Goal: Transaction & Acquisition: Obtain resource

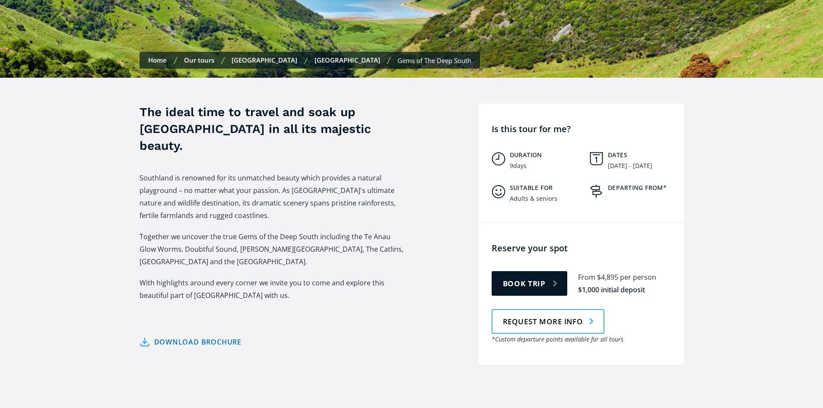
scroll to position [302, 0]
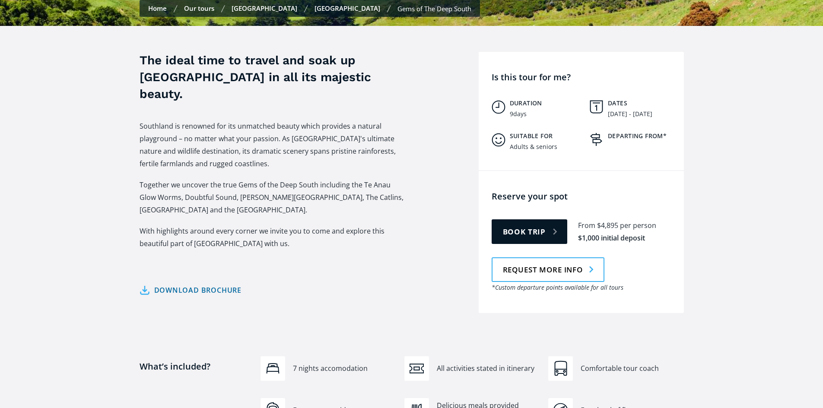
click at [148, 284] on link "Download brochure" at bounding box center [191, 290] width 102 height 13
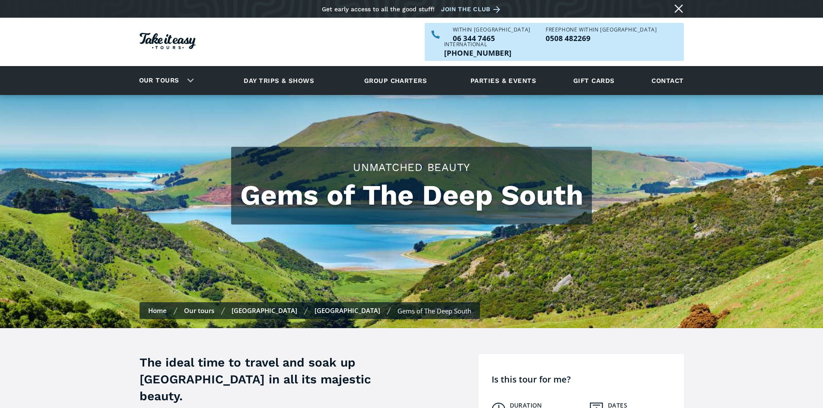
scroll to position [302, 0]
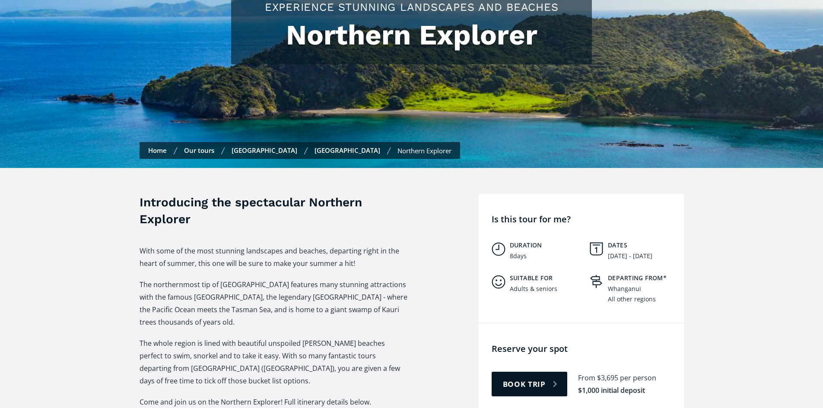
scroll to position [216, 0]
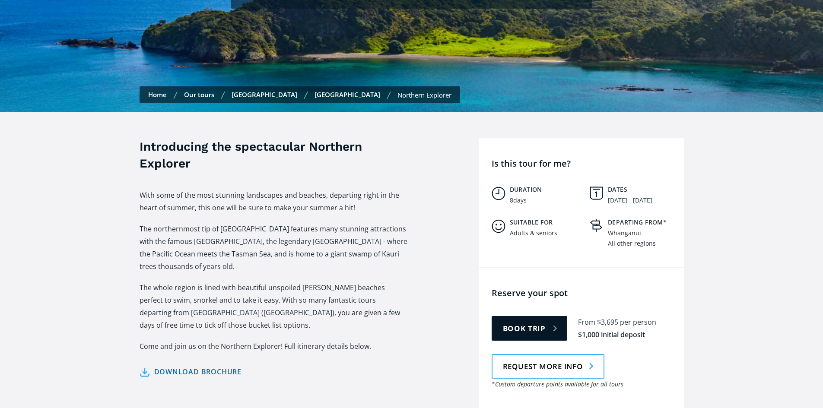
click at [145, 366] on link "Download brochure" at bounding box center [191, 372] width 102 height 13
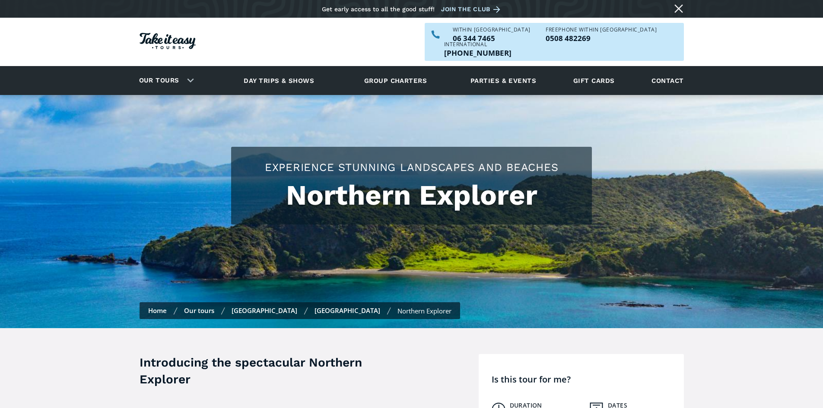
scroll to position [216, 0]
